Goal: Task Accomplishment & Management: Manage account settings

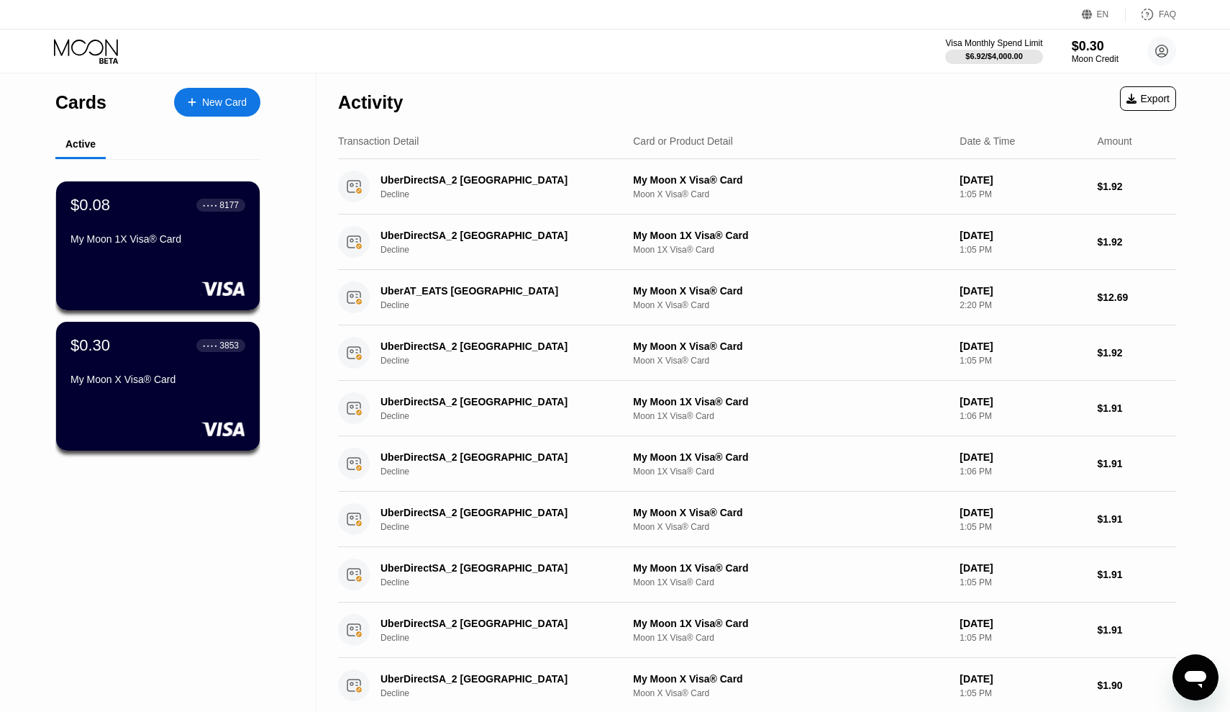
click at [75, 101] on div "Cards" at bounding box center [80, 102] width 51 height 21
click at [1159, 51] on circle at bounding box center [1161, 51] width 29 height 29
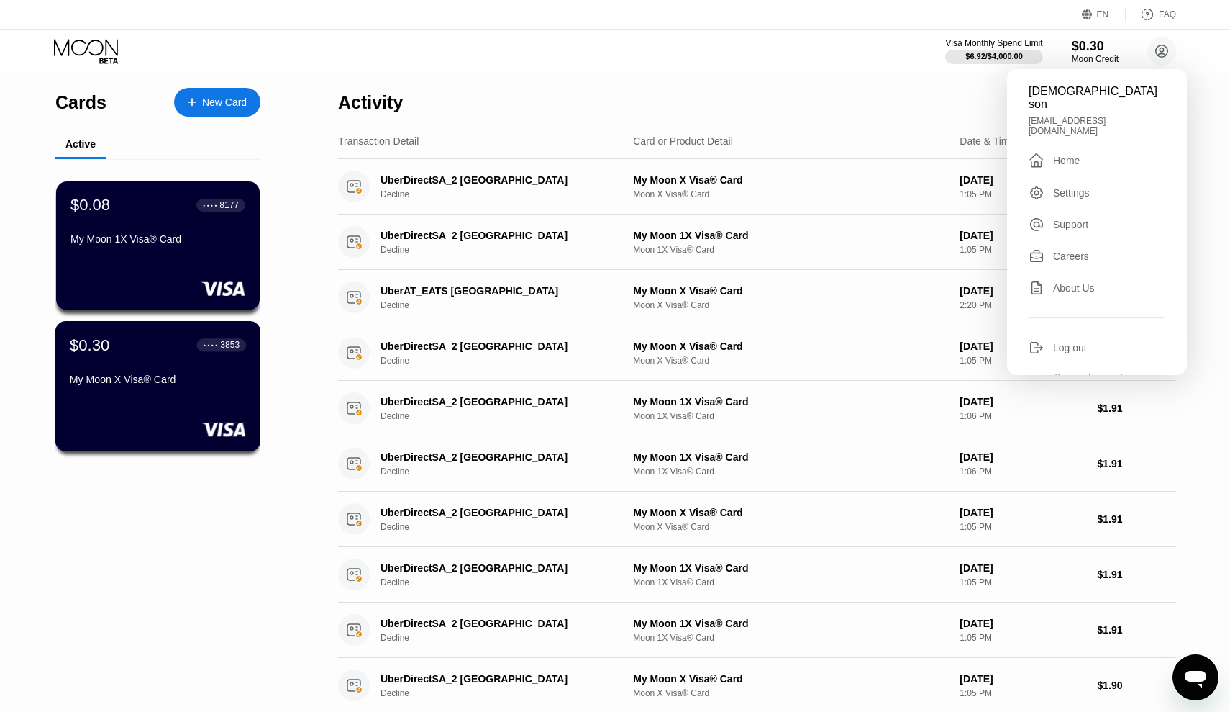
click at [204, 368] on div "$0.30 ● ● ● ● 3853 My Moon X Visa® Card" at bounding box center [158, 362] width 176 height 55
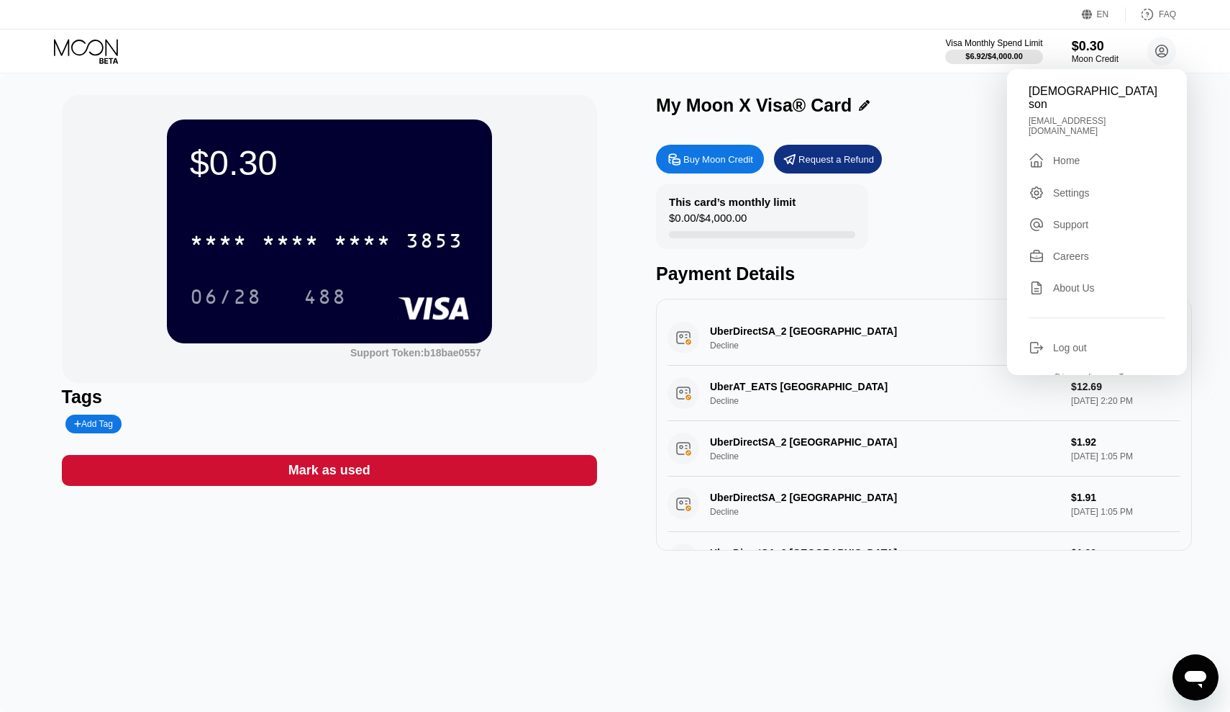
click at [828, 316] on div "UberDirectSA_2 [GEOGRAPHIC_DATA] NL Decline $1.92 [DATE] 1:05 PM" at bounding box center [924, 337] width 513 height 55
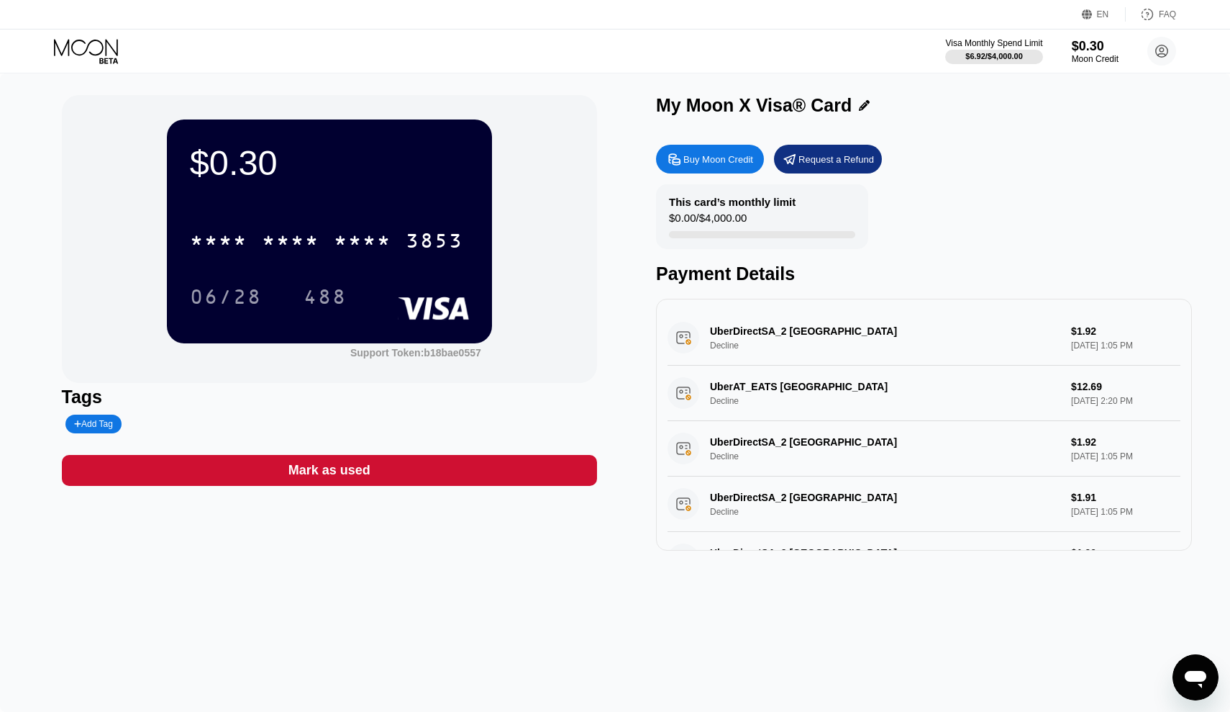
scroll to position [45, 0]
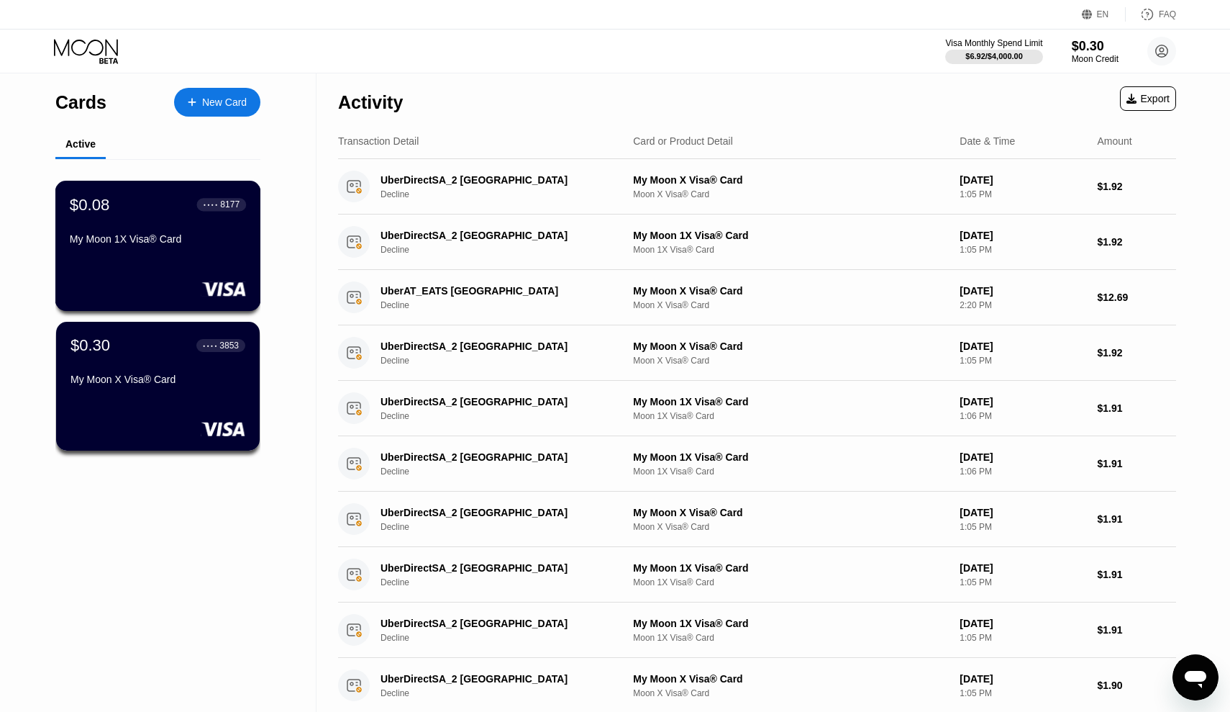
click at [181, 261] on div "$0.08 ● ● ● ● 8177 My Moon 1X Visa® Card" at bounding box center [158, 246] width 206 height 130
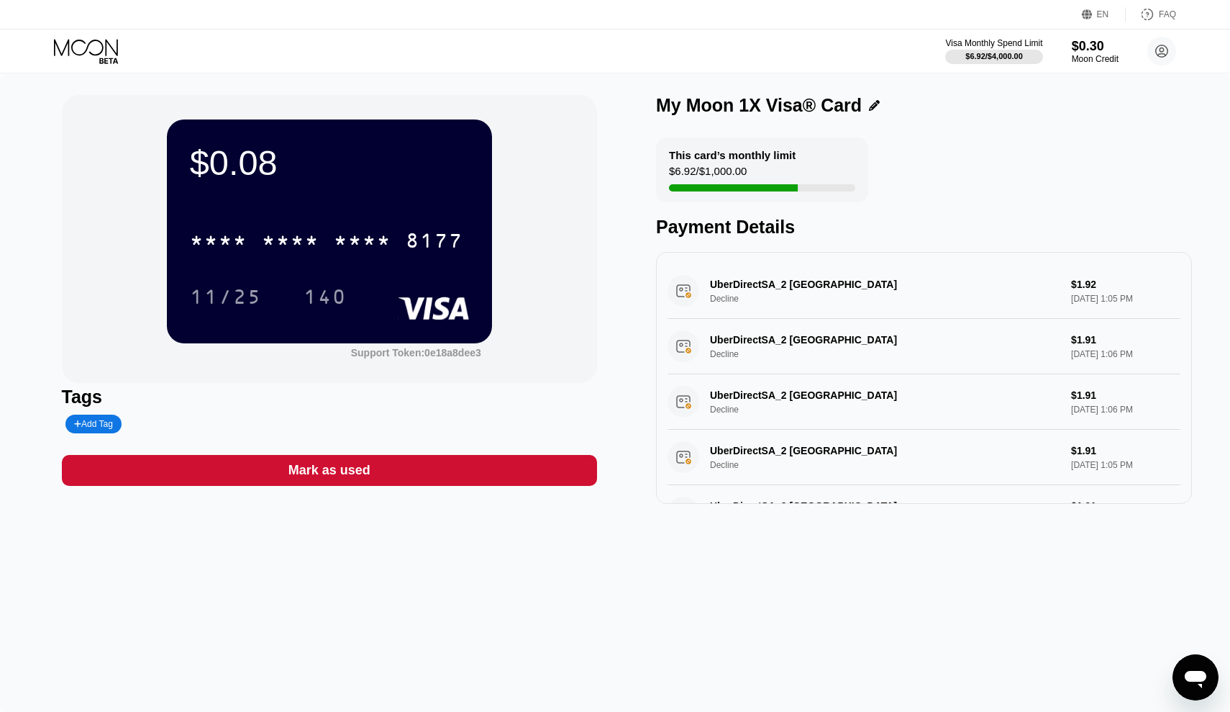
click at [744, 168] on div "$6.92 / $1,000.00" at bounding box center [708, 174] width 78 height 19
click at [702, 162] on div "This card’s monthly limit $6.92 / $1,000.00" at bounding box center [762, 169] width 212 height 65
click at [981, 50] on div at bounding box center [994, 57] width 99 height 14
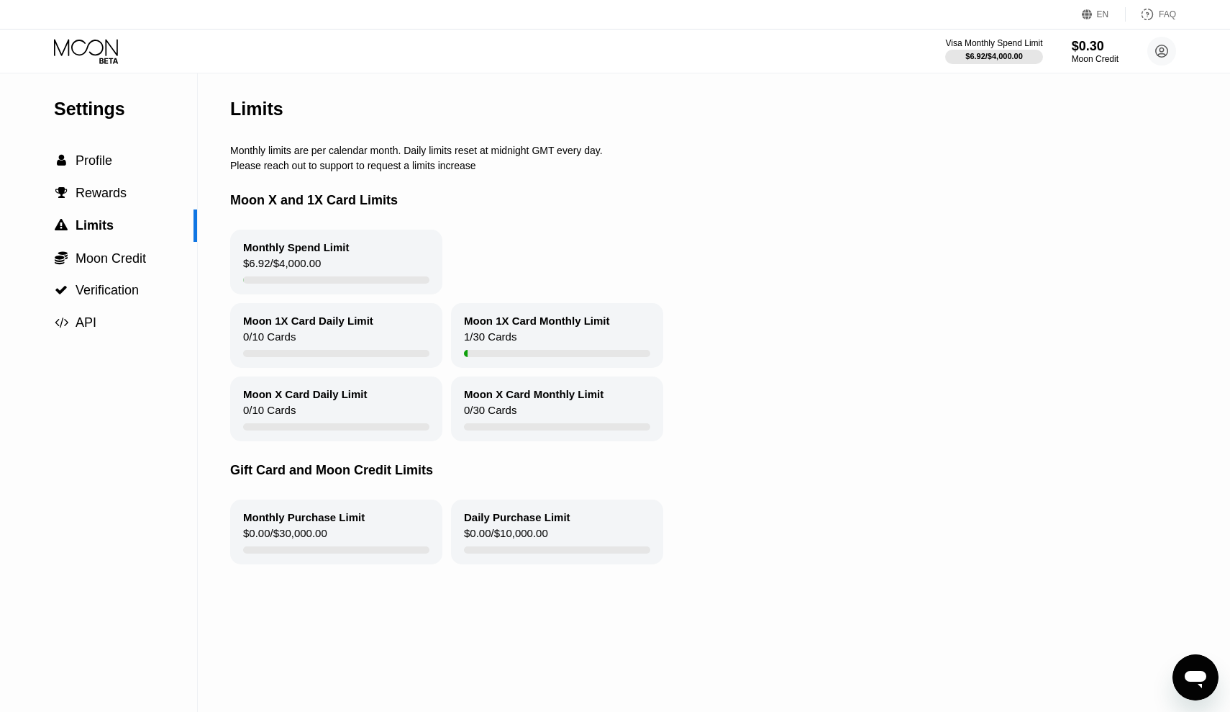
click at [367, 278] on div at bounding box center [336, 279] width 186 height 7
click at [348, 273] on div "Monthly Spend Limit $6.92 / $4,000.00" at bounding box center [336, 261] width 212 height 65
click at [311, 340] on div "Moon 1X Card Daily Limit 0 / 10 Cards" at bounding box center [336, 335] width 212 height 65
click at [1162, 52] on icon at bounding box center [1162, 51] width 8 height 8
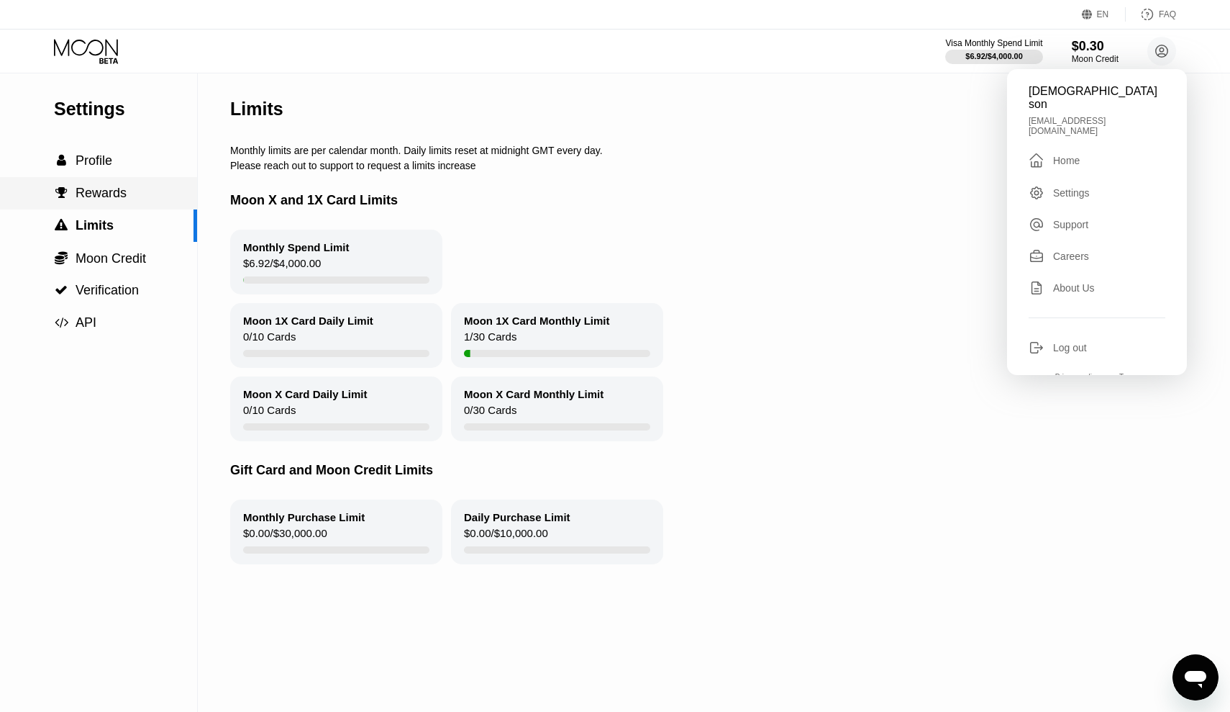
click at [70, 188] on div " Rewards" at bounding box center [90, 193] width 73 height 15
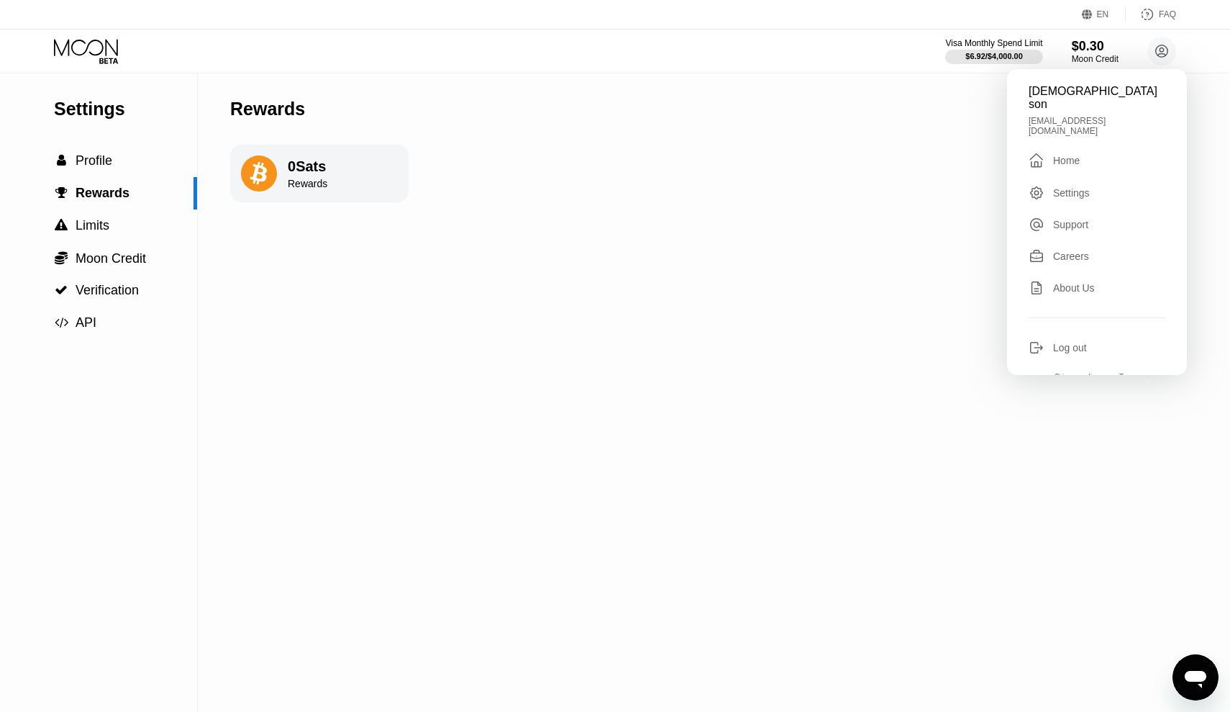
click at [296, 178] on div "Rewards" at bounding box center [308, 184] width 40 height 12
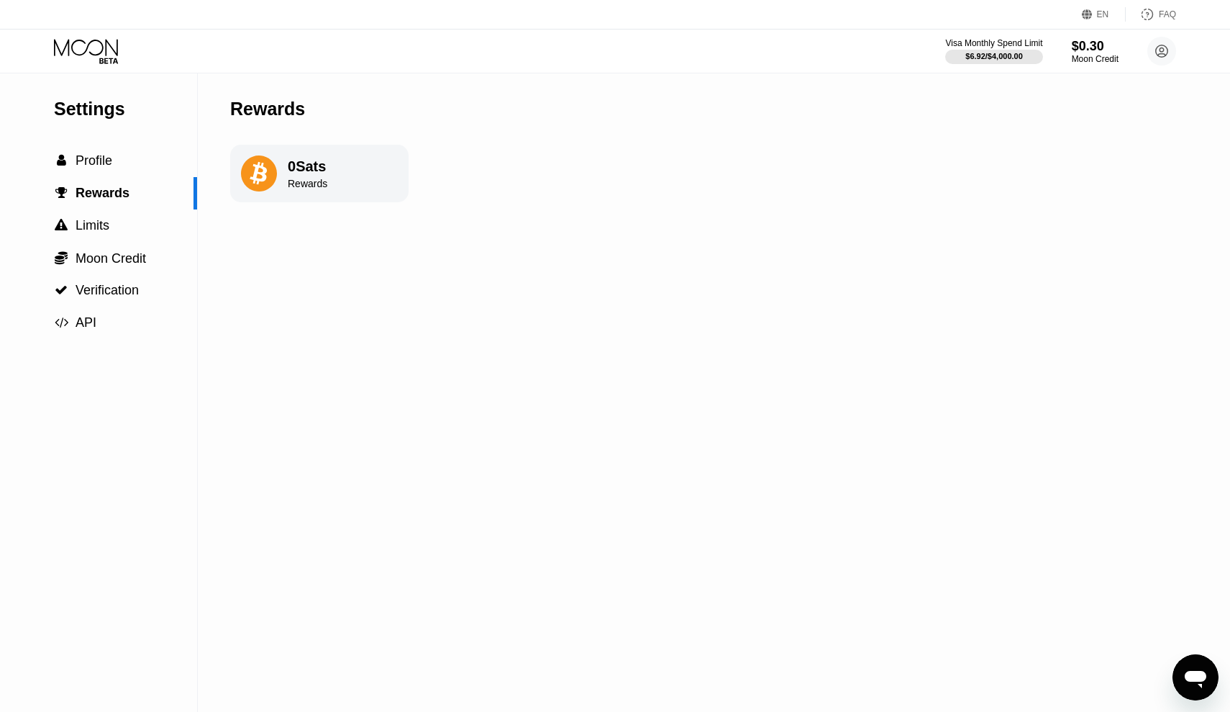
click at [321, 160] on div "0 Sats" at bounding box center [308, 166] width 40 height 17
click at [59, 159] on span "" at bounding box center [61, 160] width 9 height 13
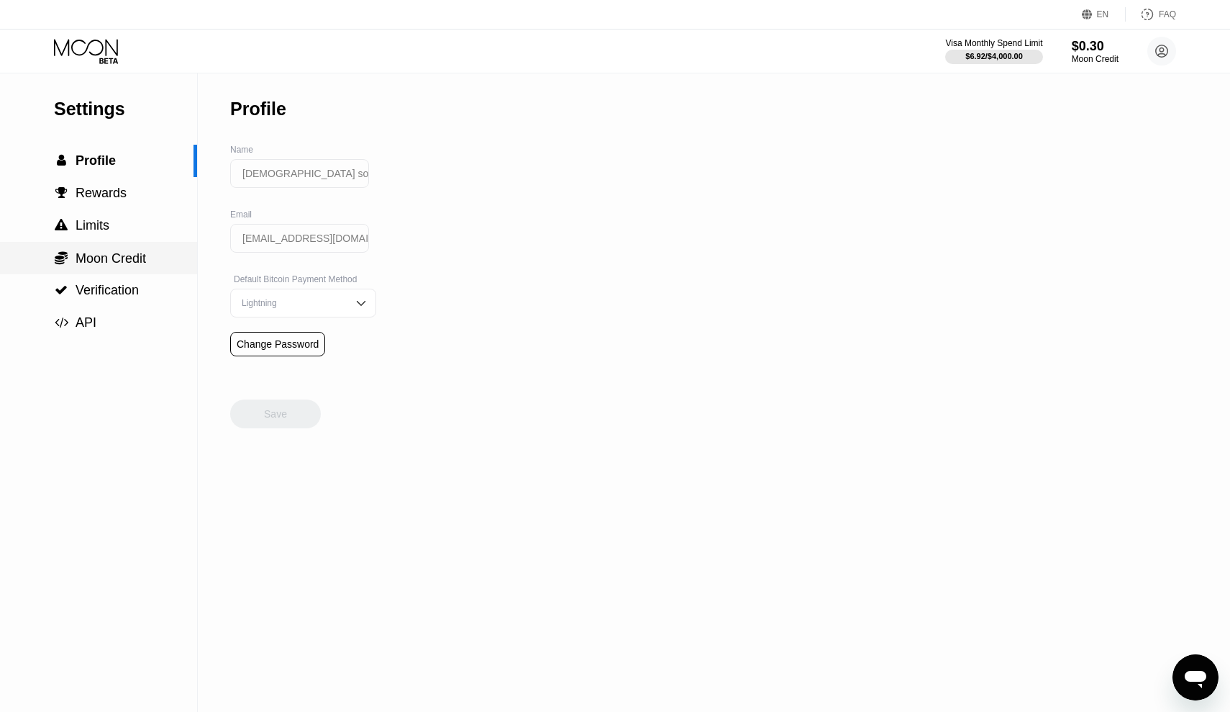
click at [94, 271] on div " Moon Credit" at bounding box center [98, 258] width 197 height 32
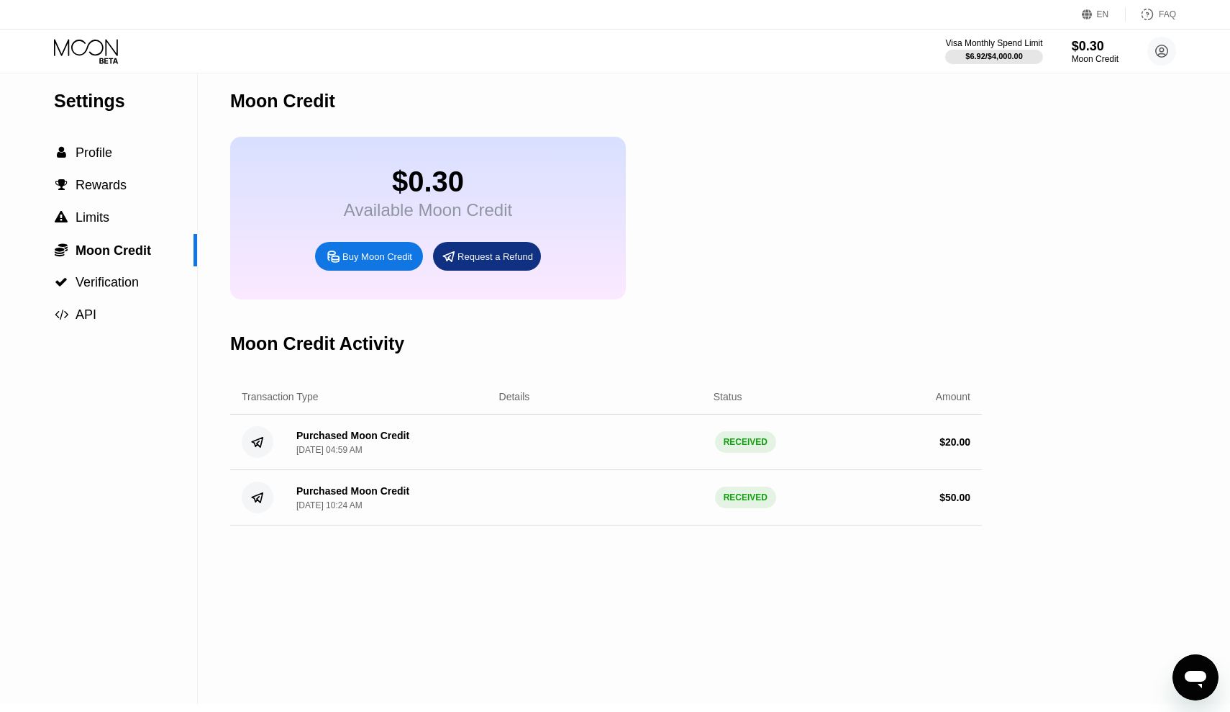
scroll to position [14, 0]
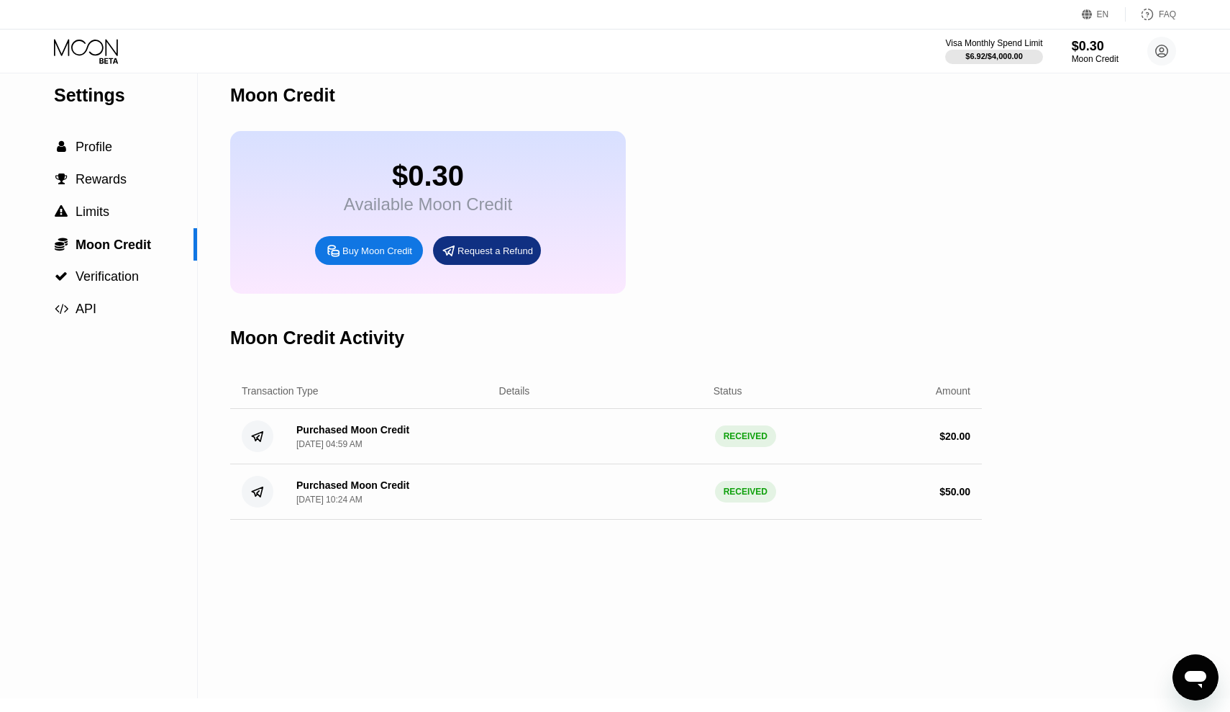
click at [490, 245] on div "Request a Refund" at bounding box center [487, 250] width 108 height 29
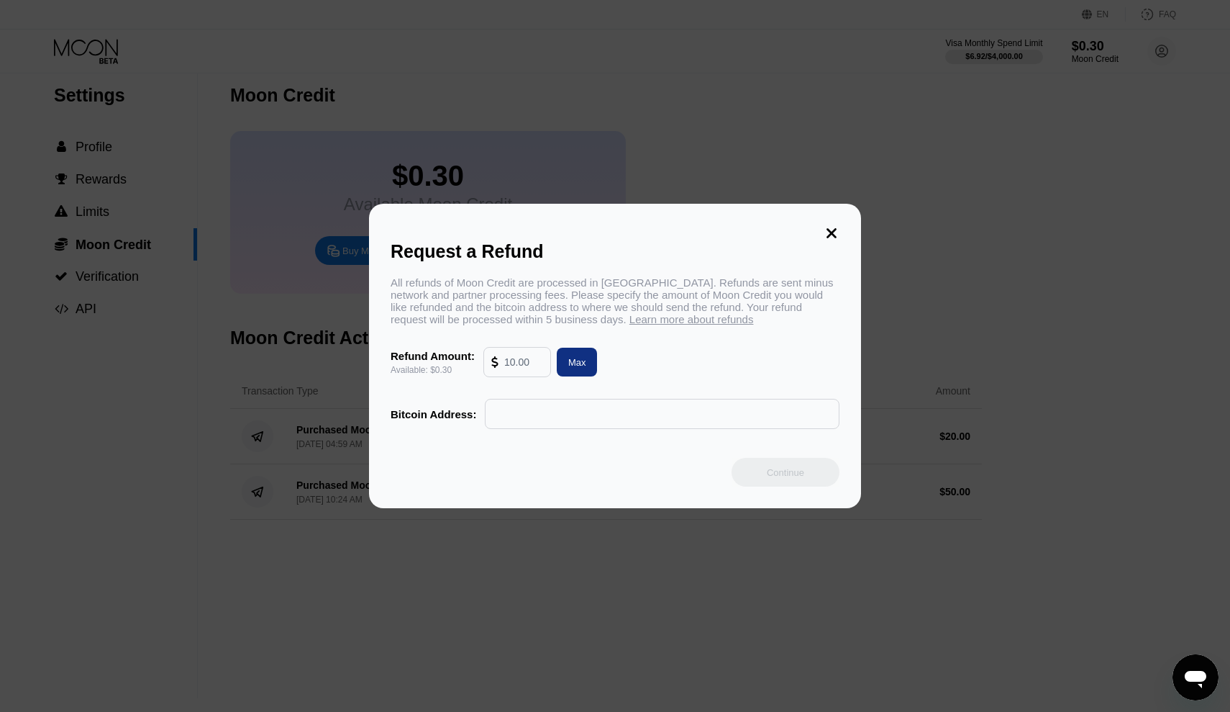
click at [565, 368] on div "Max" at bounding box center [577, 361] width 41 height 29
type input "0.30"
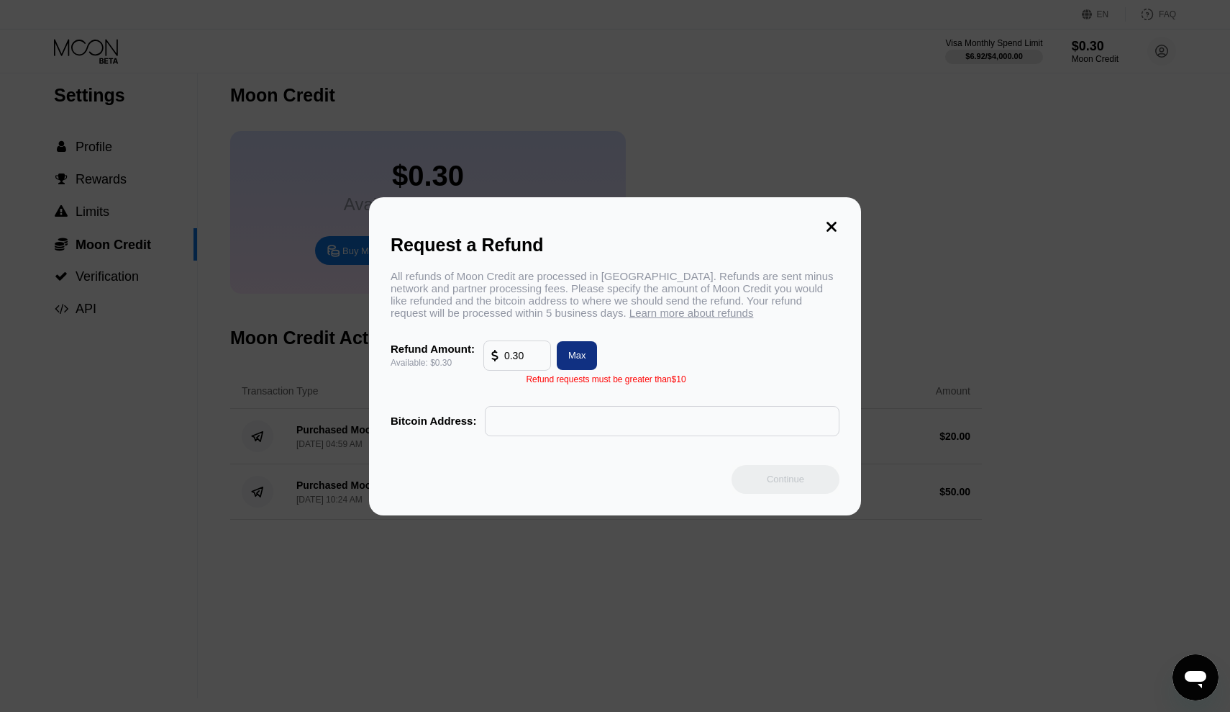
click at [855, 208] on div "Request a Refund All refunds of Moon Credit are processed in [GEOGRAPHIC_DATA].…" at bounding box center [615, 356] width 492 height 318
click at [830, 221] on icon at bounding box center [832, 227] width 16 height 16
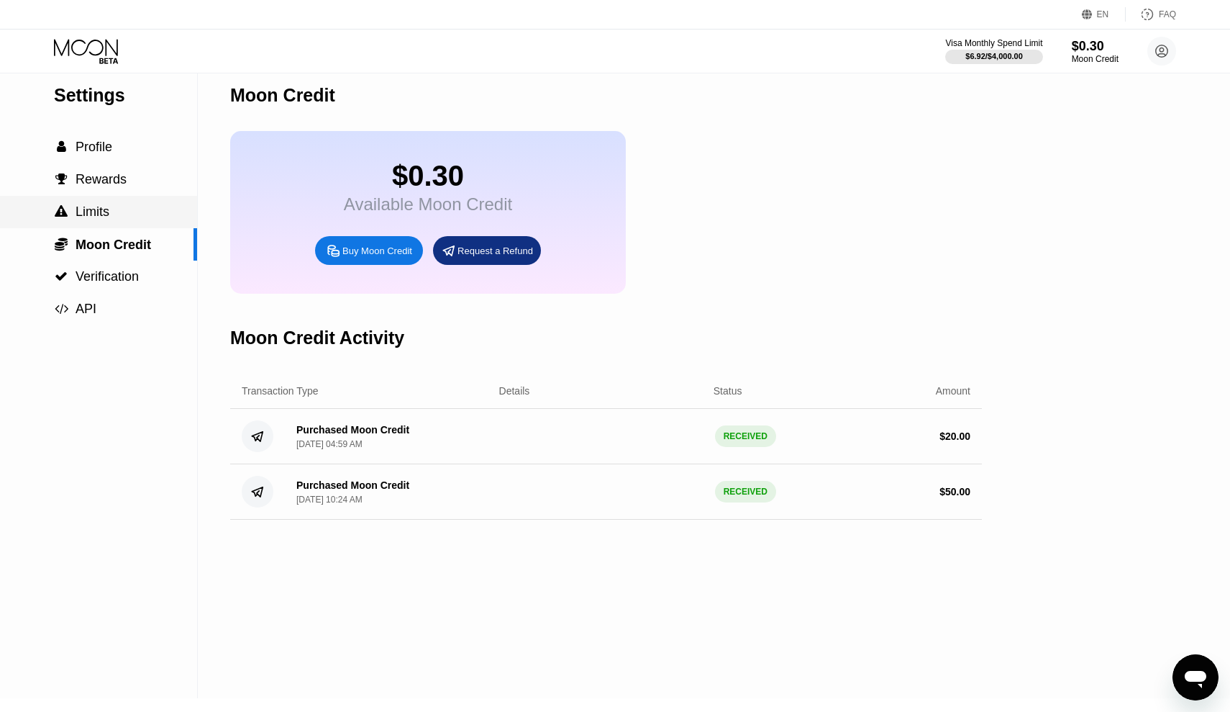
click at [69, 219] on div " Limits" at bounding box center [98, 212] width 197 height 32
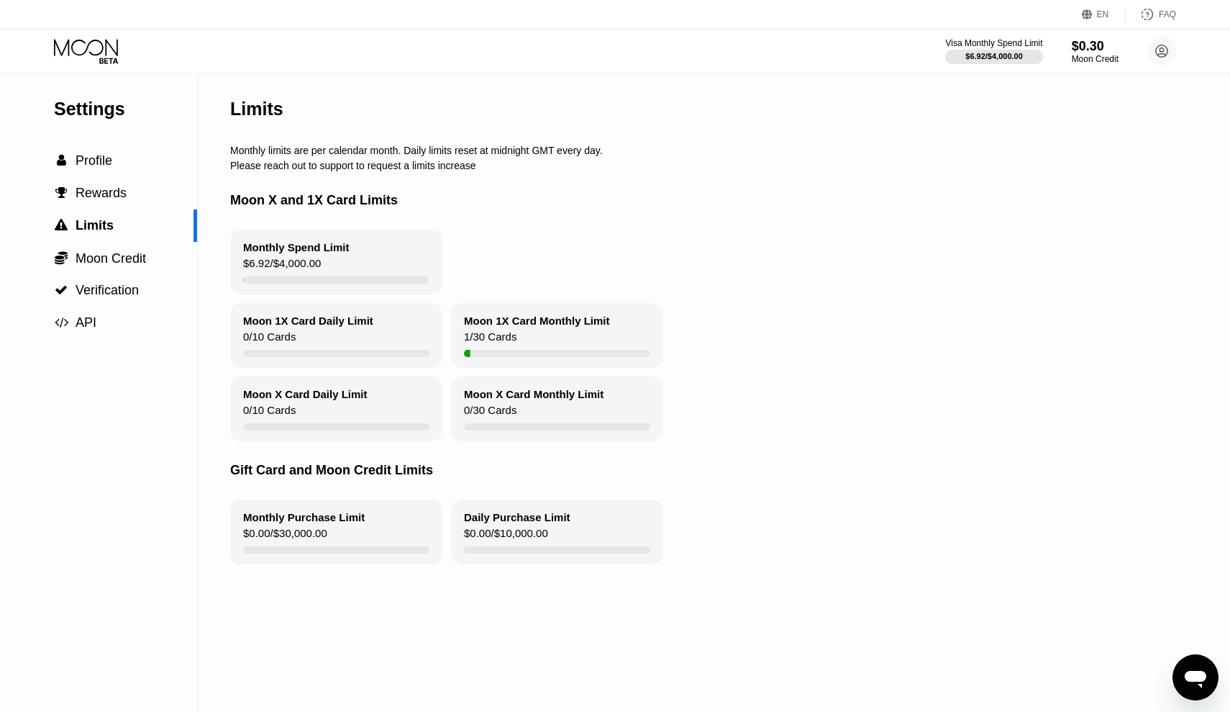
click at [355, 271] on div "Monthly Spend Limit $6.92 / $4,000.00" at bounding box center [336, 261] width 212 height 65
click at [93, 186] on span "Rewards" at bounding box center [101, 193] width 51 height 14
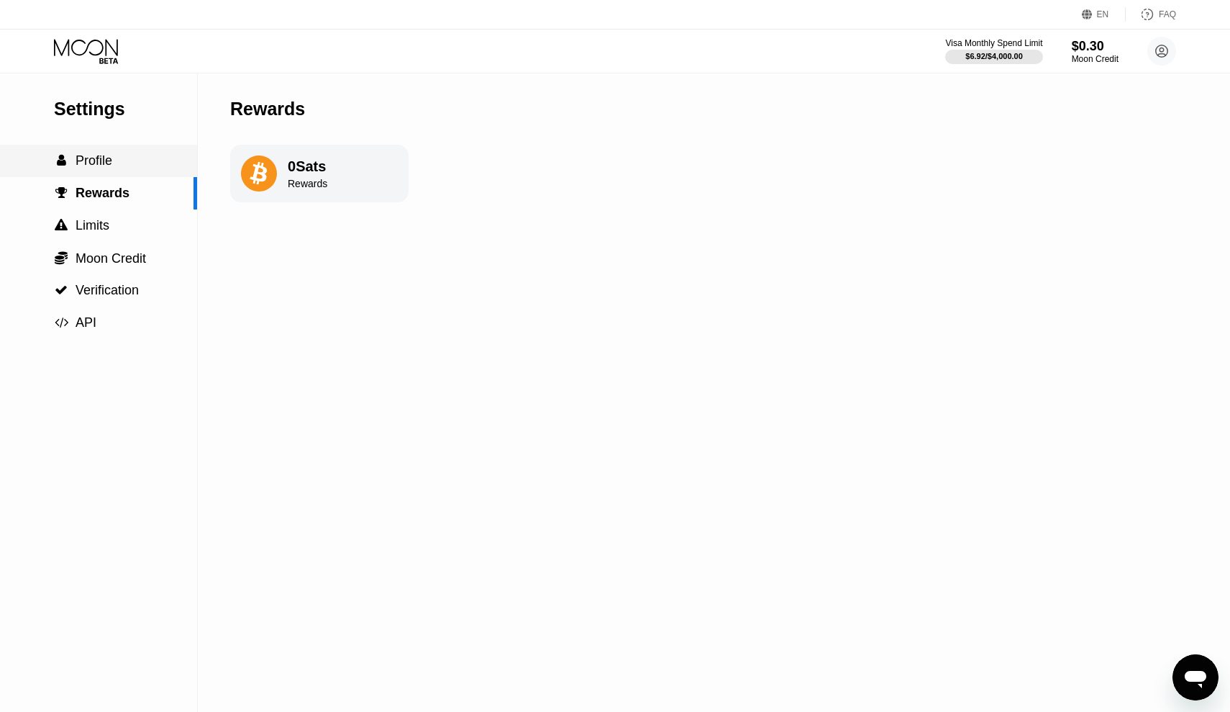
click at [112, 150] on div " Profile" at bounding box center [98, 161] width 197 height 32
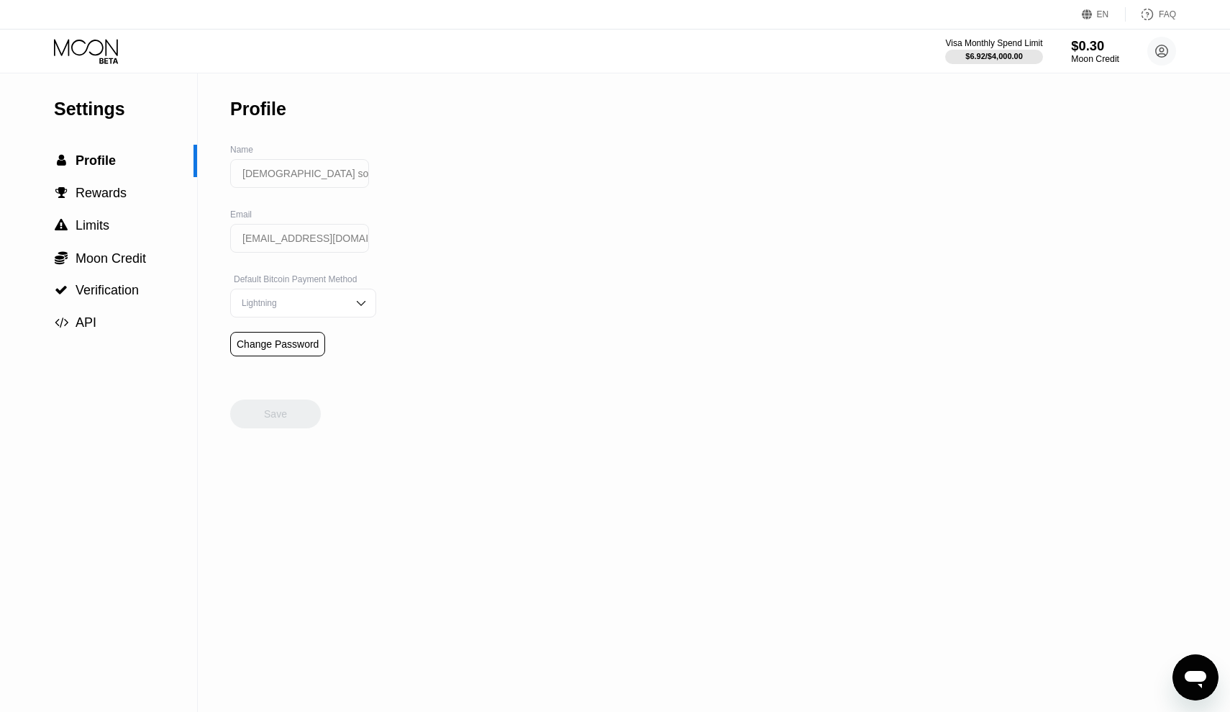
click at [1094, 45] on div "$0.30" at bounding box center [1095, 45] width 48 height 15
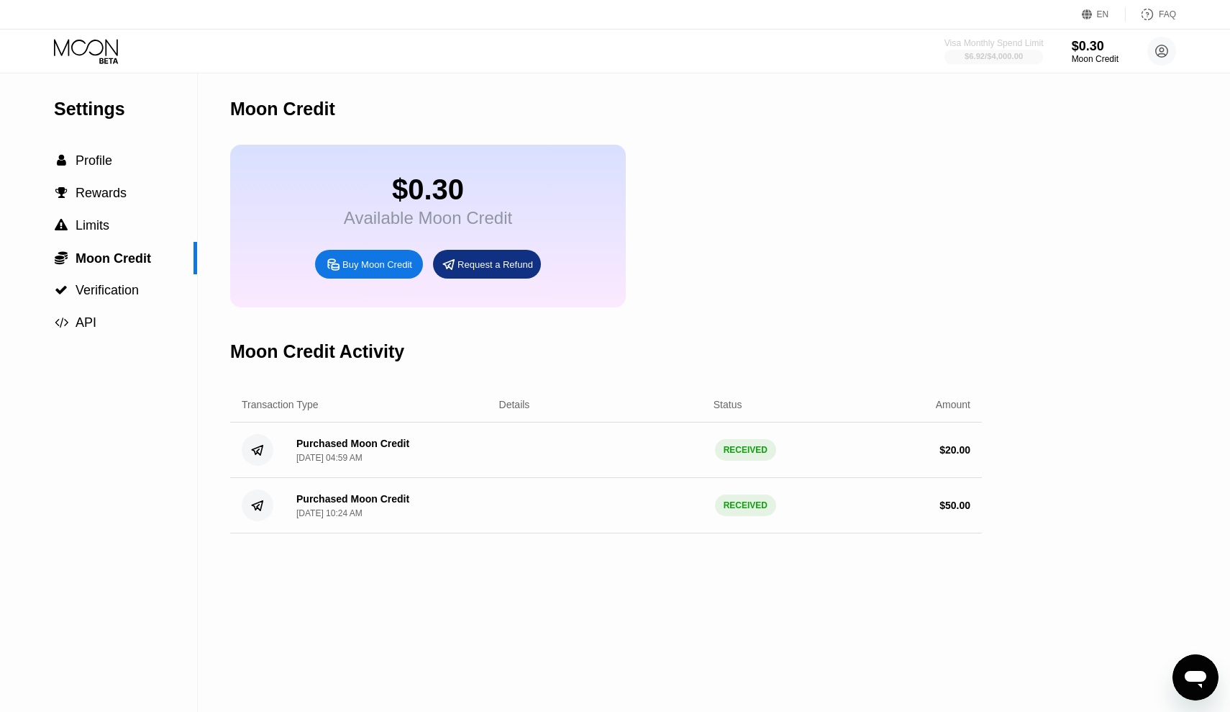
click at [964, 39] on div "Visa Monthly Spend Limit" at bounding box center [994, 43] width 99 height 10
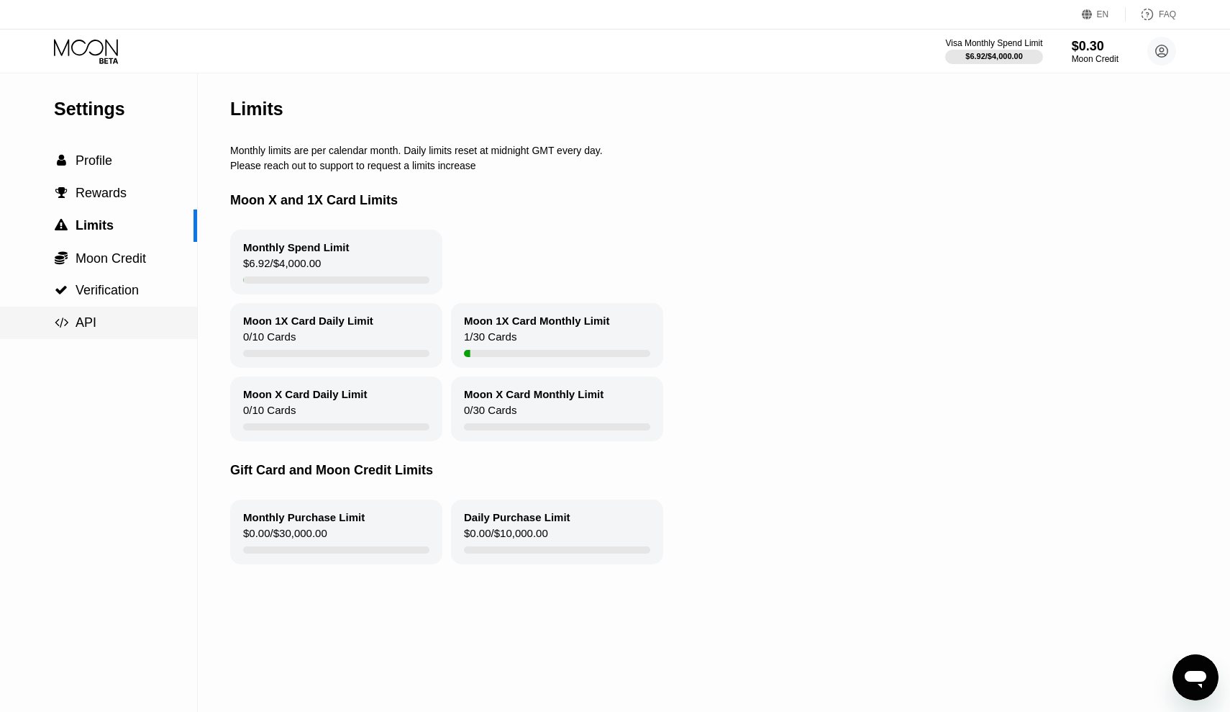
click at [96, 329] on div " API" at bounding box center [98, 322] width 197 height 15
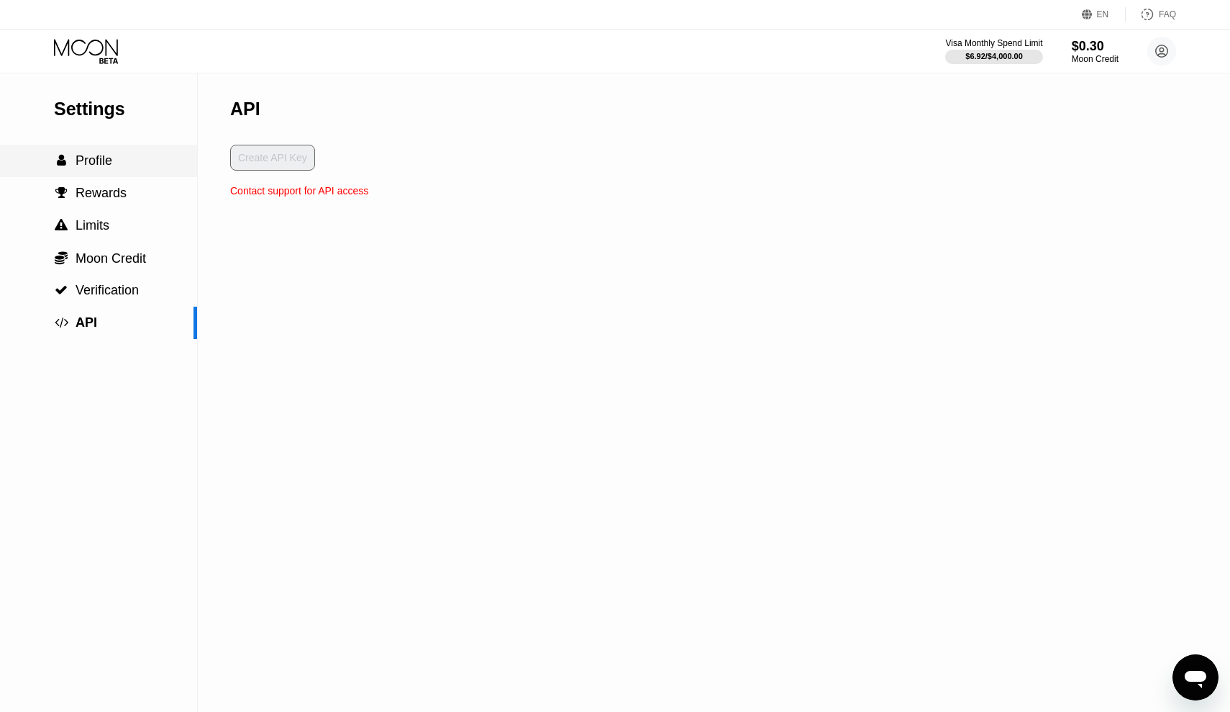
click at [106, 150] on div " Profile" at bounding box center [98, 161] width 197 height 32
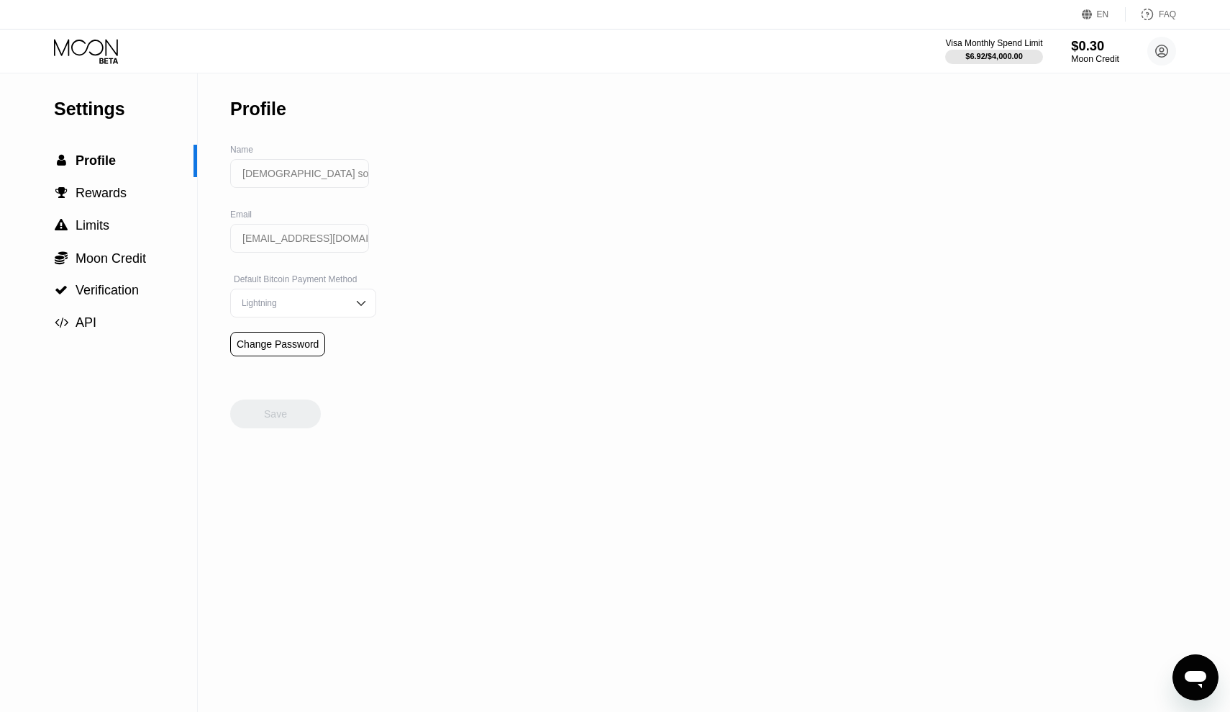
click at [1085, 47] on div "$0.30" at bounding box center [1095, 45] width 48 height 15
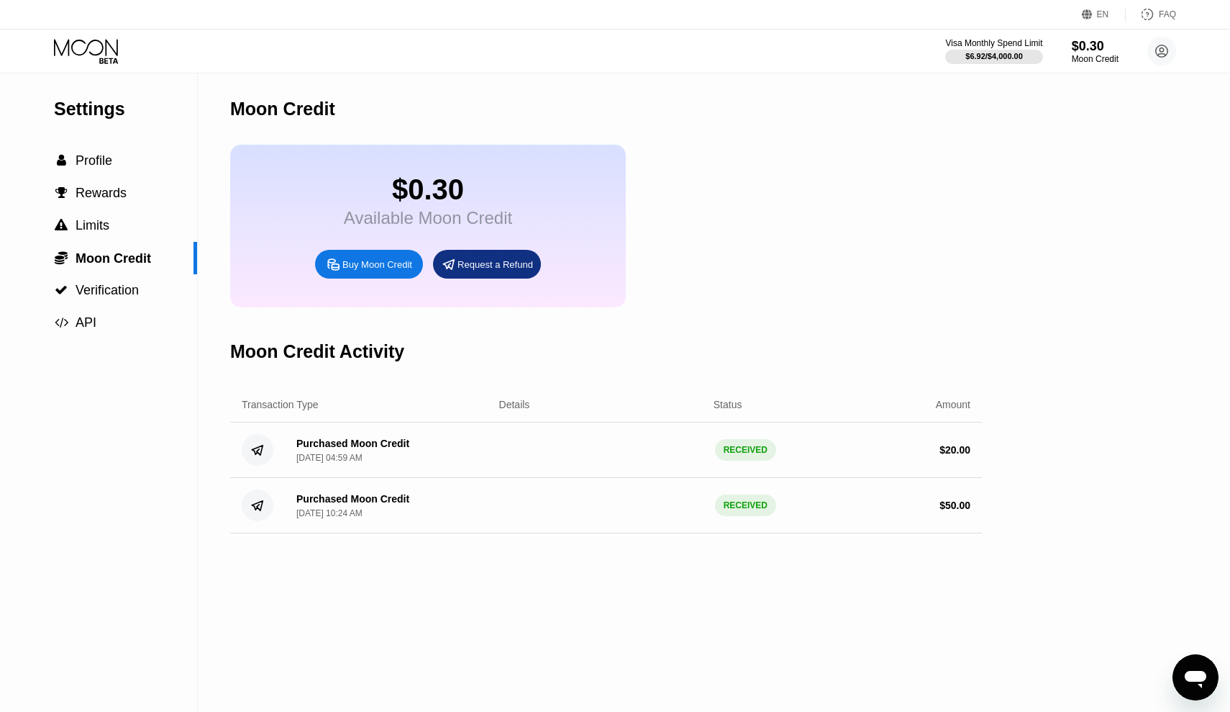
click at [88, 47] on icon at bounding box center [86, 47] width 64 height 17
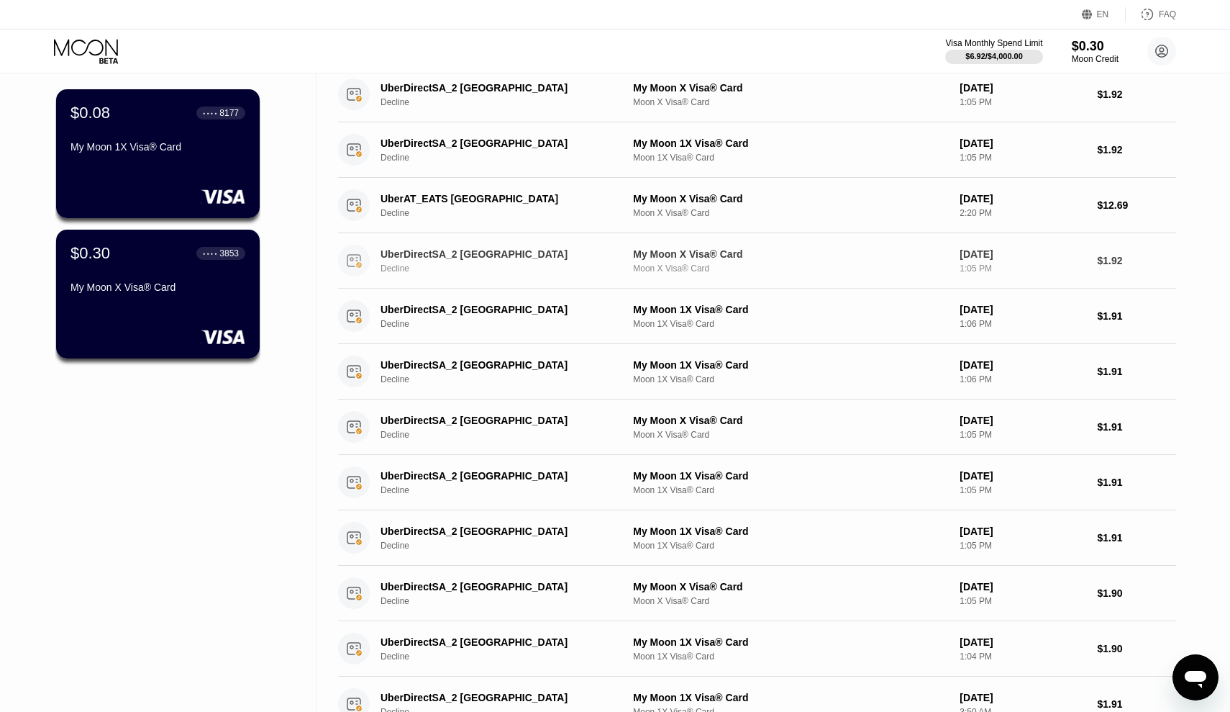
scroll to position [271, 0]
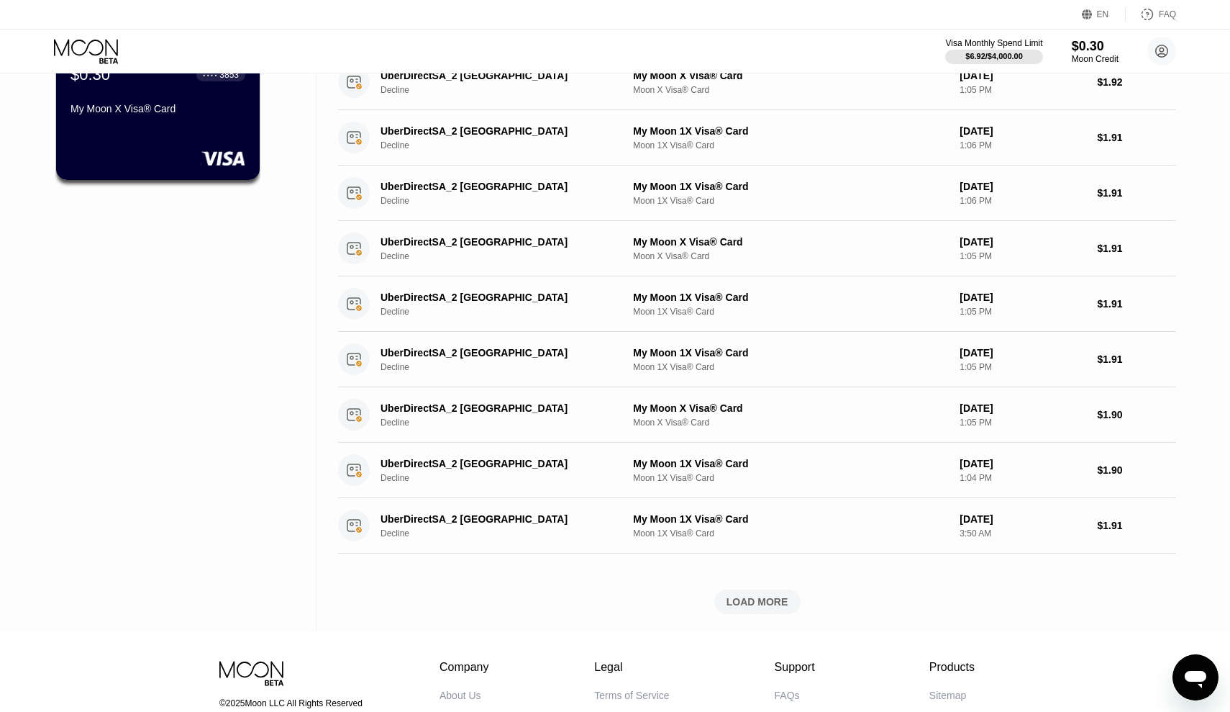
click at [765, 596] on div "LOAD MORE" at bounding box center [758, 601] width 62 height 13
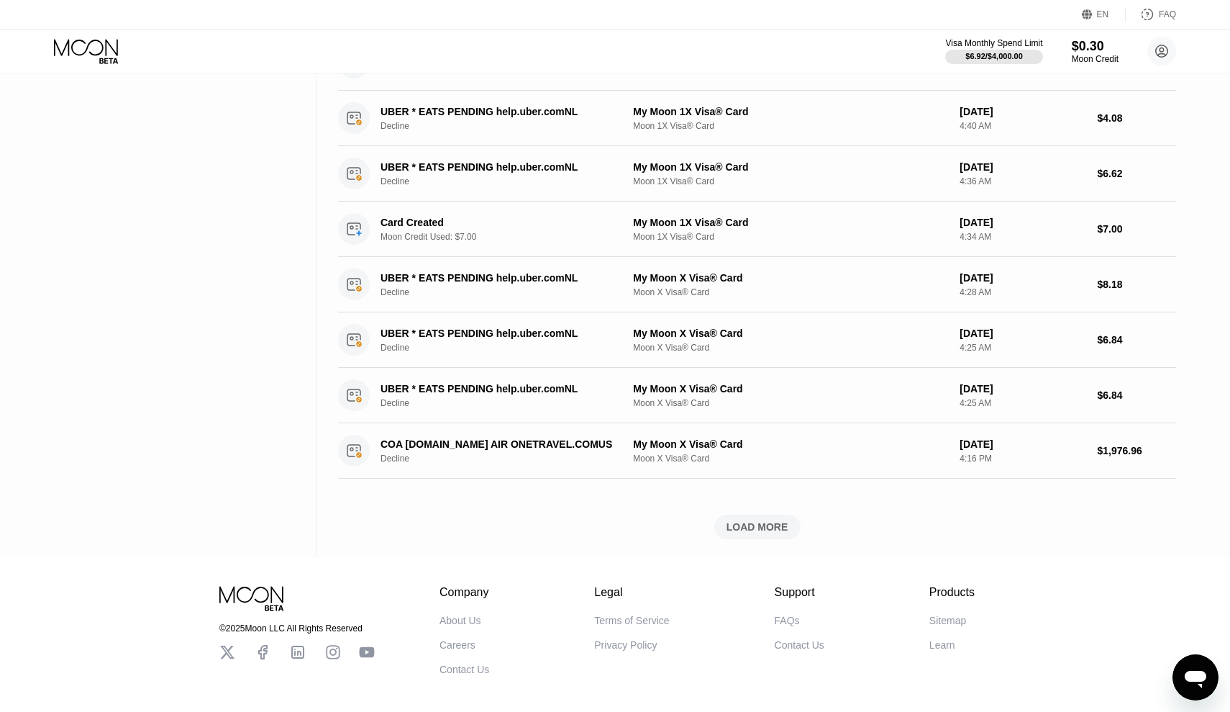
scroll to position [1069, 0]
